Goal: Task Accomplishment & Management: Use online tool/utility

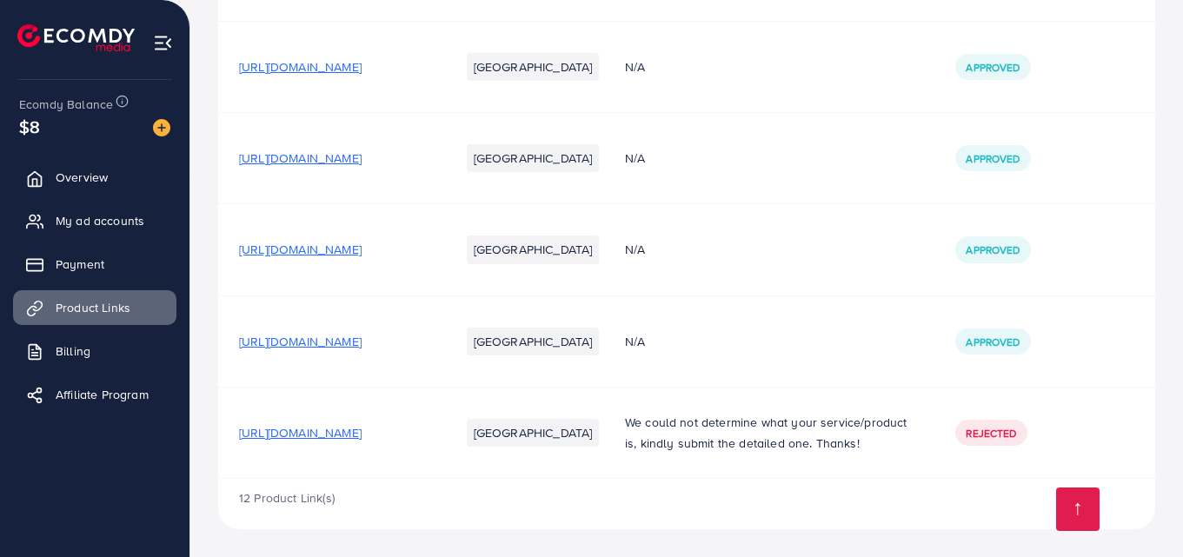
scroll to position [1404, 0]
drag, startPoint x: 235, startPoint y: 228, endPoint x: 478, endPoint y: 250, distance: 244.4
click at [439, 250] on td "https://sngarments.com/collections/jacket" at bounding box center [328, 249] width 221 height 91
copy span "https://sngarments.com/collections/jacket"
click at [98, 229] on span "My ad accounts" at bounding box center [104, 220] width 89 height 17
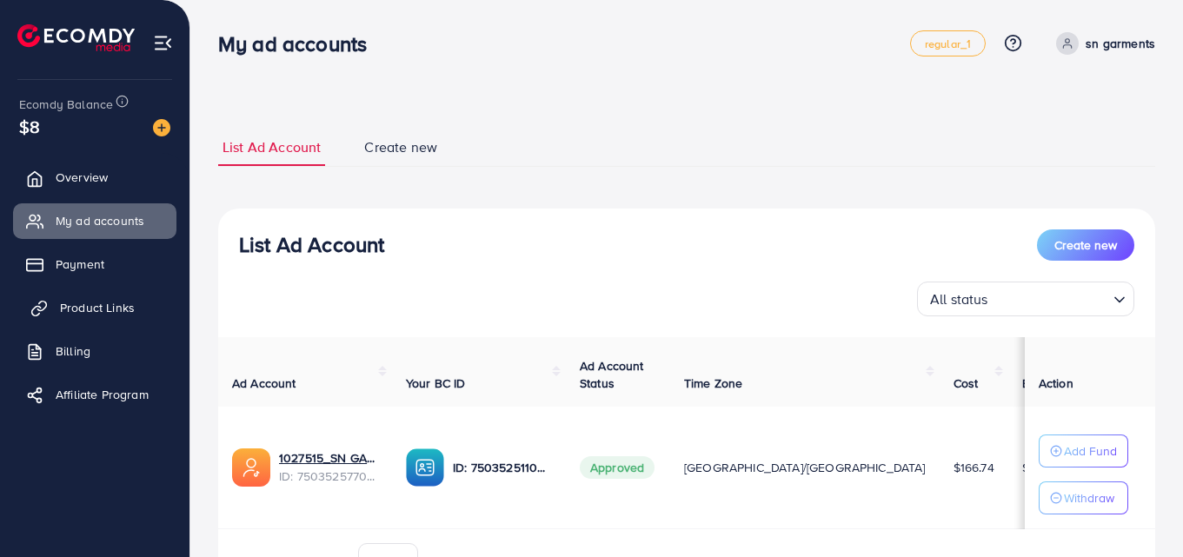
click at [109, 304] on span "Product Links" at bounding box center [97, 307] width 75 height 17
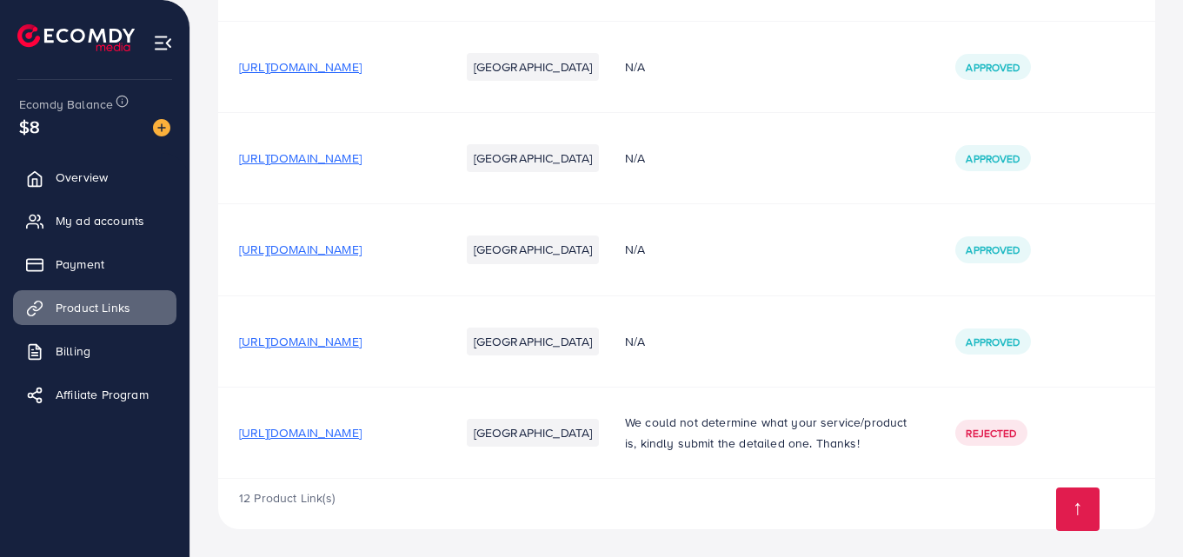
scroll to position [1404, 0]
drag, startPoint x: 482, startPoint y: 235, endPoint x: 241, endPoint y: 241, distance: 240.9
click at [241, 241] on td "https://sngarments.com/collections/jacket" at bounding box center [328, 249] width 221 height 91
copy span "https://sngarments.com/collections/jacket"
